Goal: Task Accomplishment & Management: Use online tool/utility

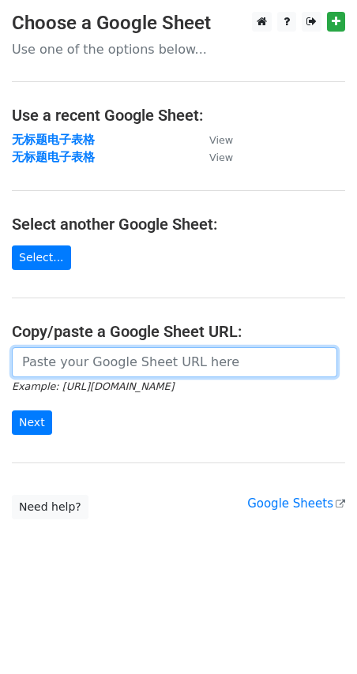
click at [42, 359] on input "url" at bounding box center [174, 362] width 325 height 30
paste input "[URL][DOMAIN_NAME]"
type input "[URL][DOMAIN_NAME]"
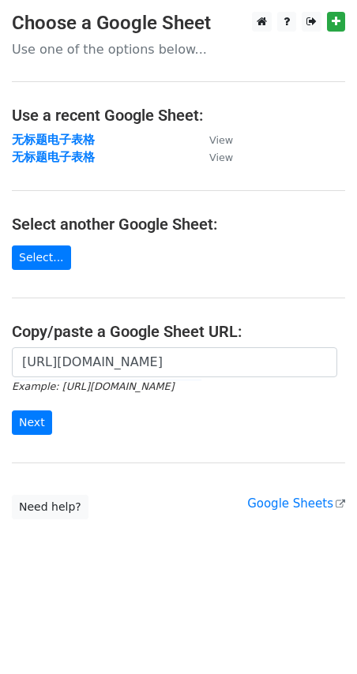
scroll to position [0, 0]
click at [16, 424] on input "Next" at bounding box center [32, 422] width 40 height 24
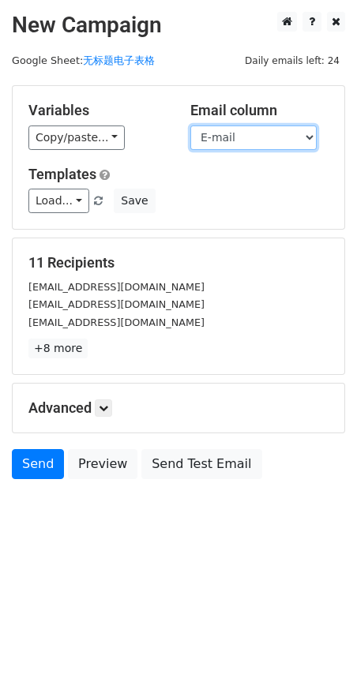
click at [275, 138] on select "Name E-mail" at bounding box center [253, 137] width 126 height 24
click at [190, 125] on select "Name E-mail" at bounding box center [253, 137] width 126 height 24
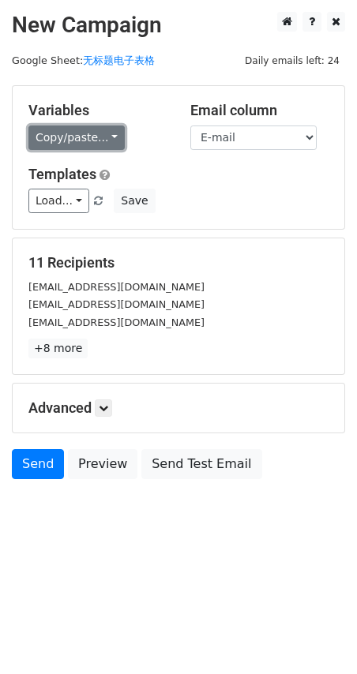
click at [115, 134] on link "Copy/paste..." at bounding box center [76, 137] width 96 height 24
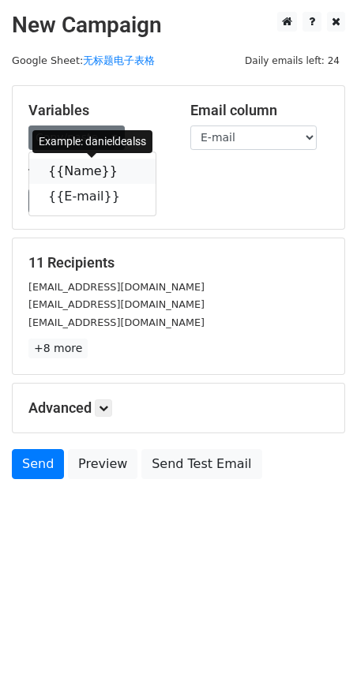
click at [79, 168] on link "{{Name}}" at bounding box center [92, 171] width 126 height 25
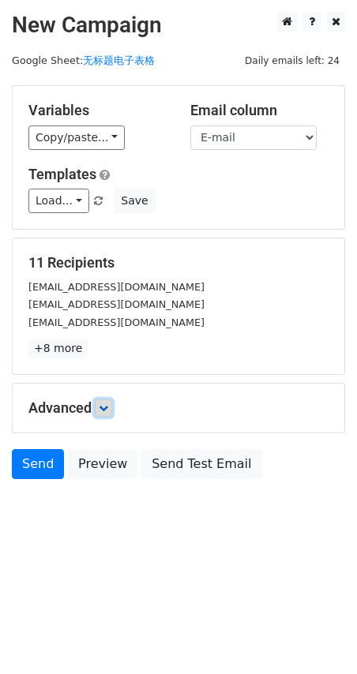
click at [99, 406] on link at bounding box center [103, 407] width 17 height 17
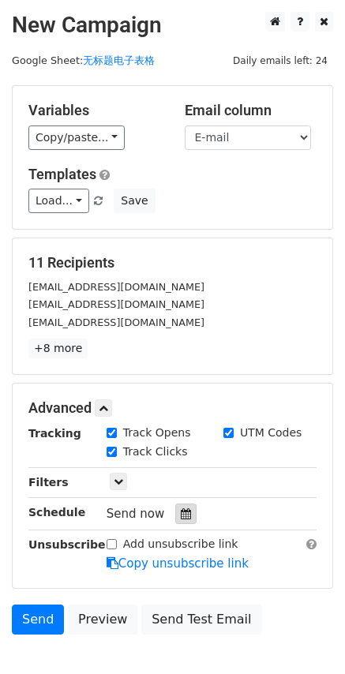
click at [189, 512] on div at bounding box center [185, 513] width 21 height 21
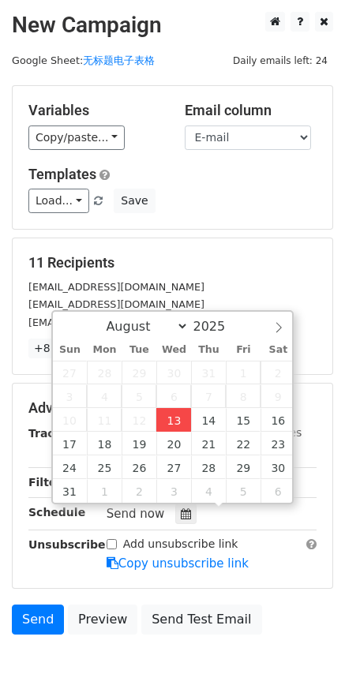
type input "2025-08-13 18:09"
type input "06"
type input "09"
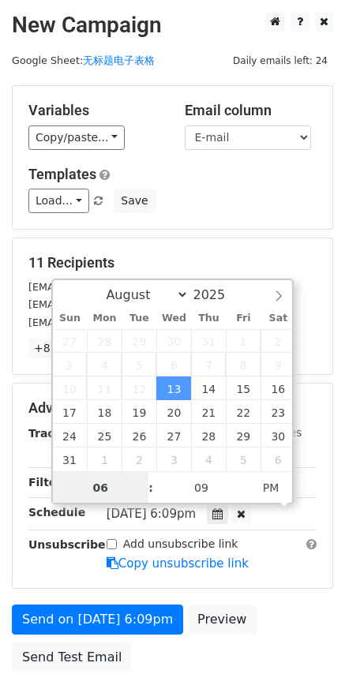
scroll to position [1, 0]
type input "10"
type input "2025-08-13 22:09"
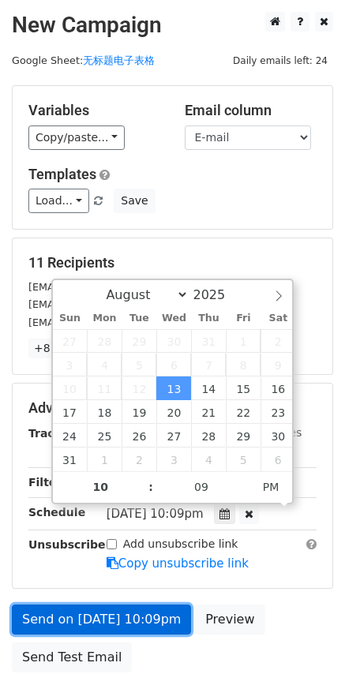
click at [99, 627] on link "Send on Aug 13 at 10:09pm" at bounding box center [101, 619] width 179 height 30
